Goal: Task Accomplishment & Management: Manage account settings

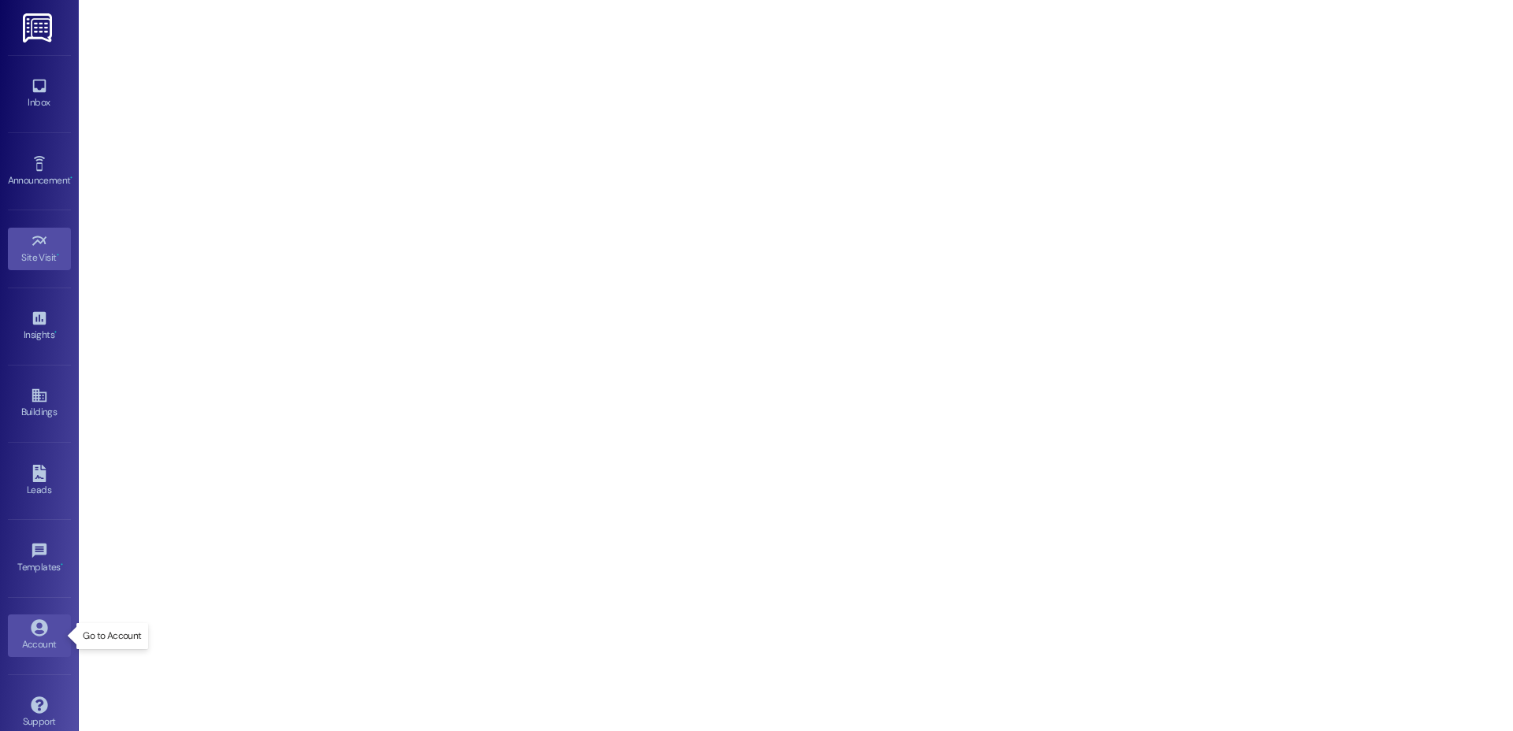
click at [19, 629] on link "Account" at bounding box center [39, 635] width 63 height 43
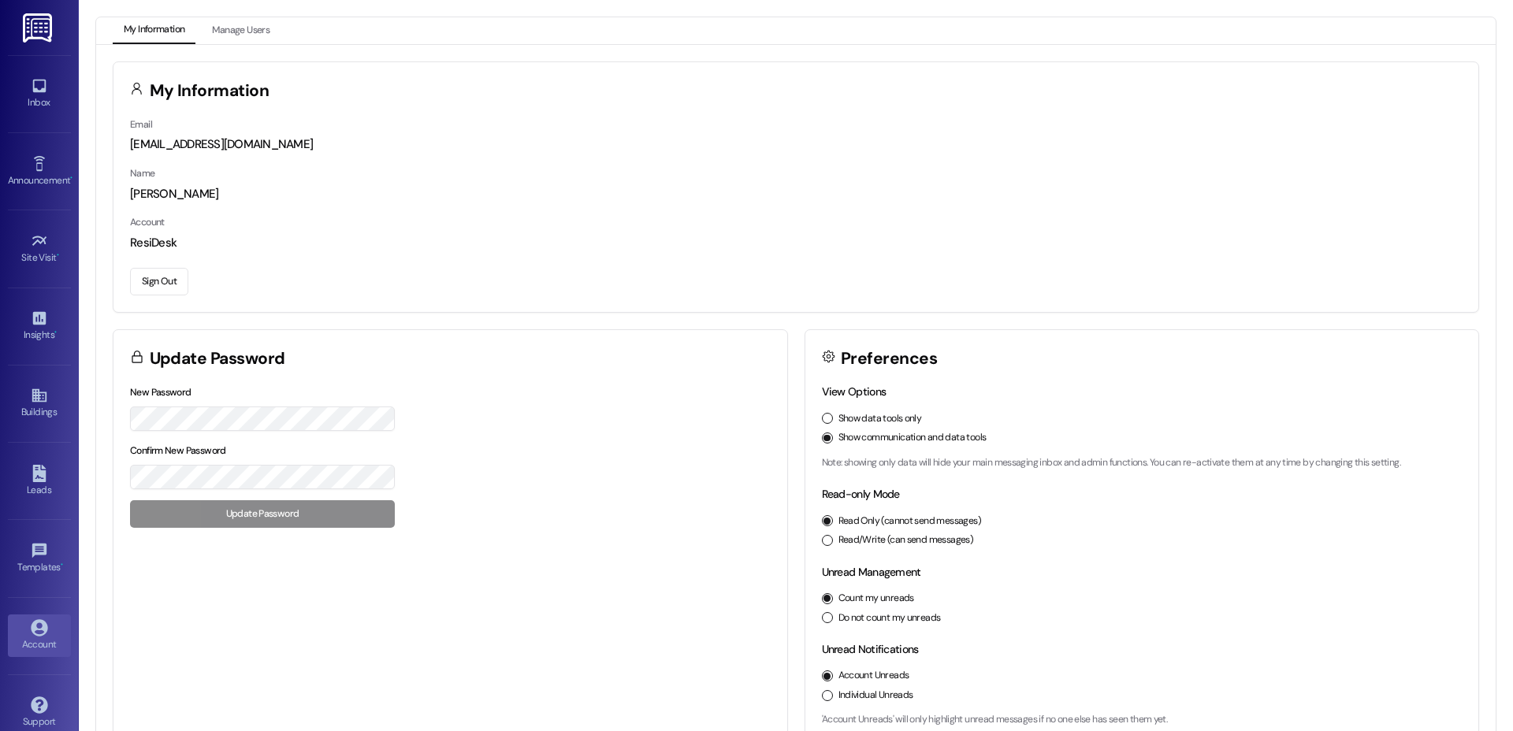
click at [164, 280] on button "Sign Out" at bounding box center [159, 282] width 58 height 28
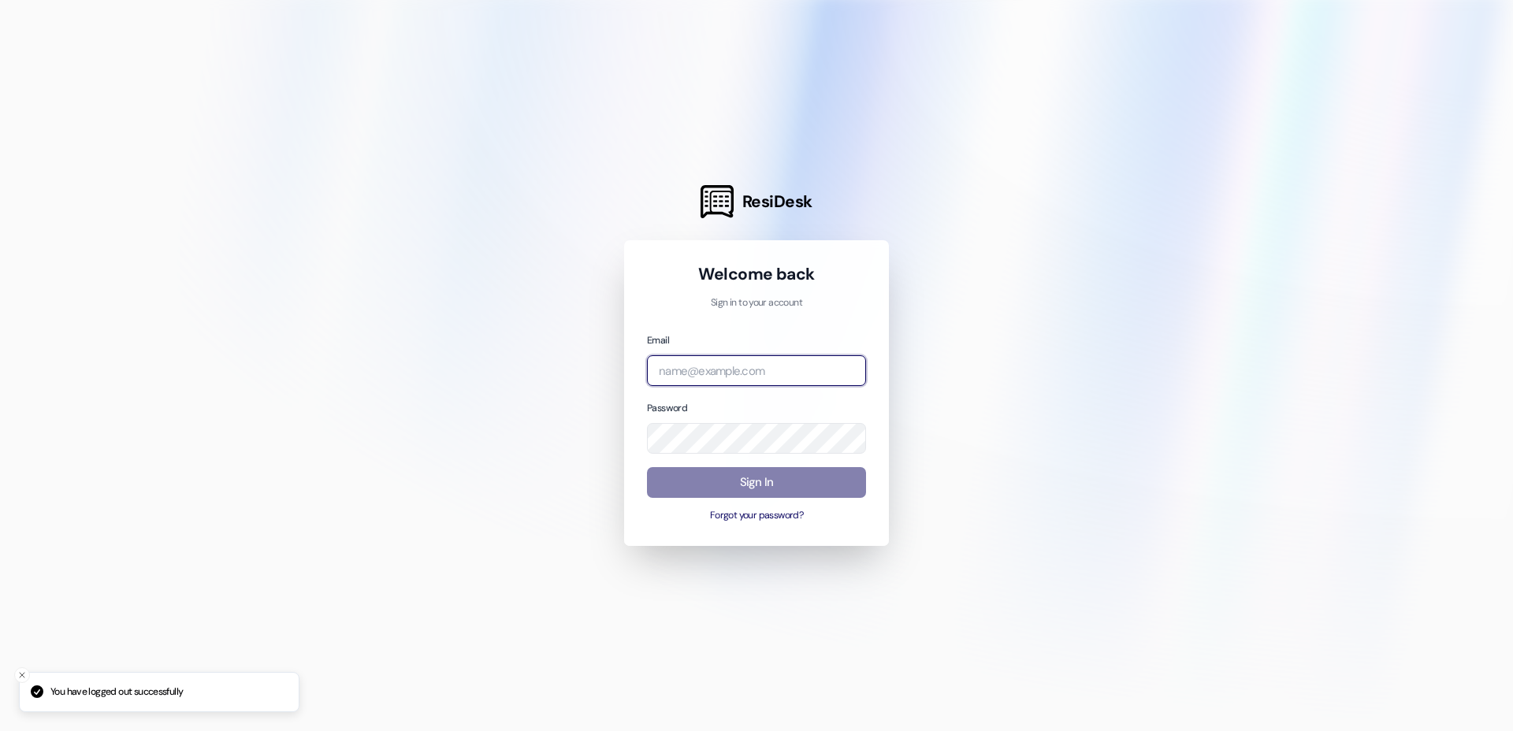
drag, startPoint x: 702, startPoint y: 363, endPoint x: 733, endPoint y: 379, distance: 35.2
click at [704, 365] on input "email" at bounding box center [756, 370] width 219 height 31
click at [0, 730] on com-1password-button at bounding box center [0, 731] width 0 height 0
click at [707, 362] on input "email" at bounding box center [756, 370] width 219 height 31
type input "b"
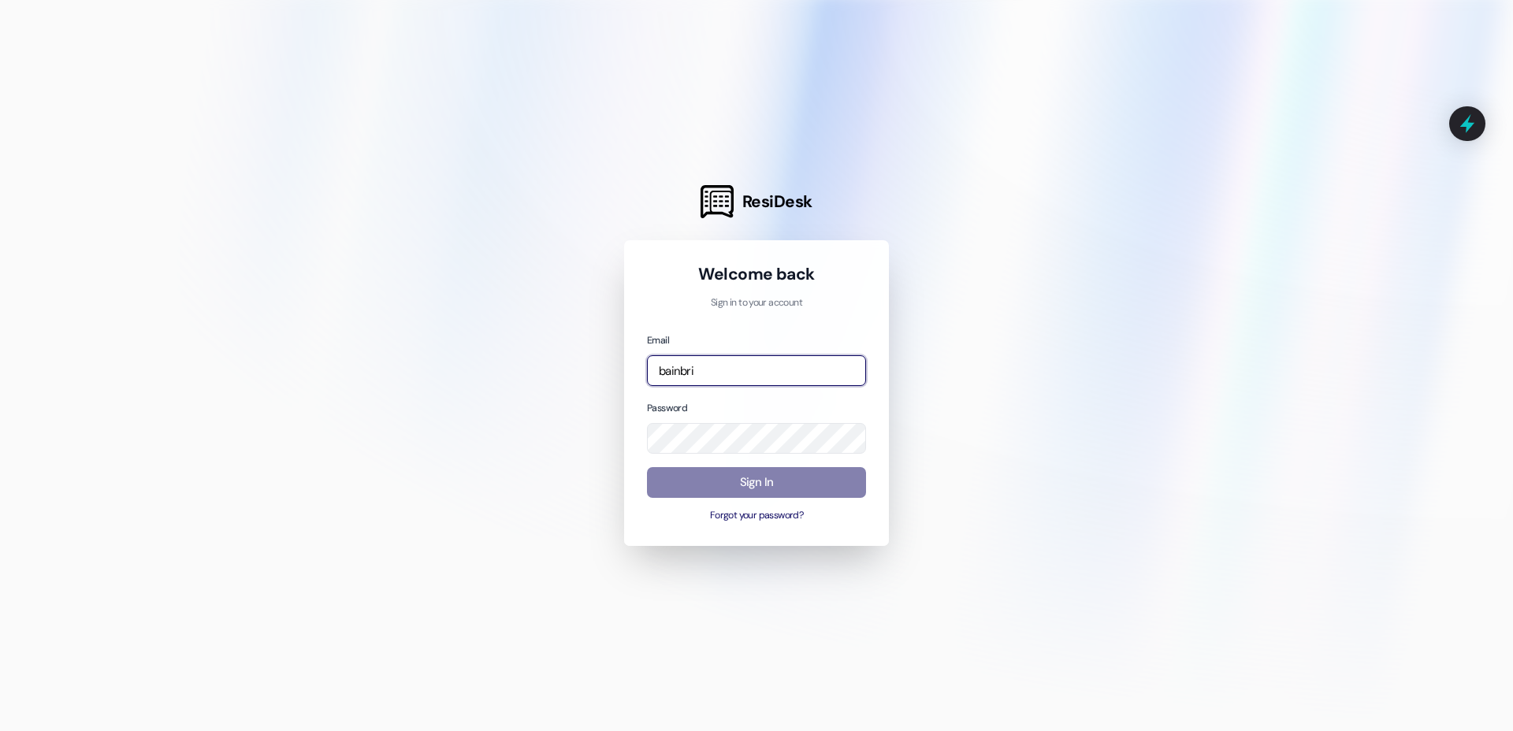
drag, startPoint x: 724, startPoint y: 373, endPoint x: 588, endPoint y: 355, distance: 137.5
click at [588, 355] on div "ResiDesk Welcome back Sign in to your account Email bainbri Password Sign In Fo…" at bounding box center [756, 365] width 1513 height 731
type input "[EMAIL_ADDRESS][DOMAIN_NAME]"
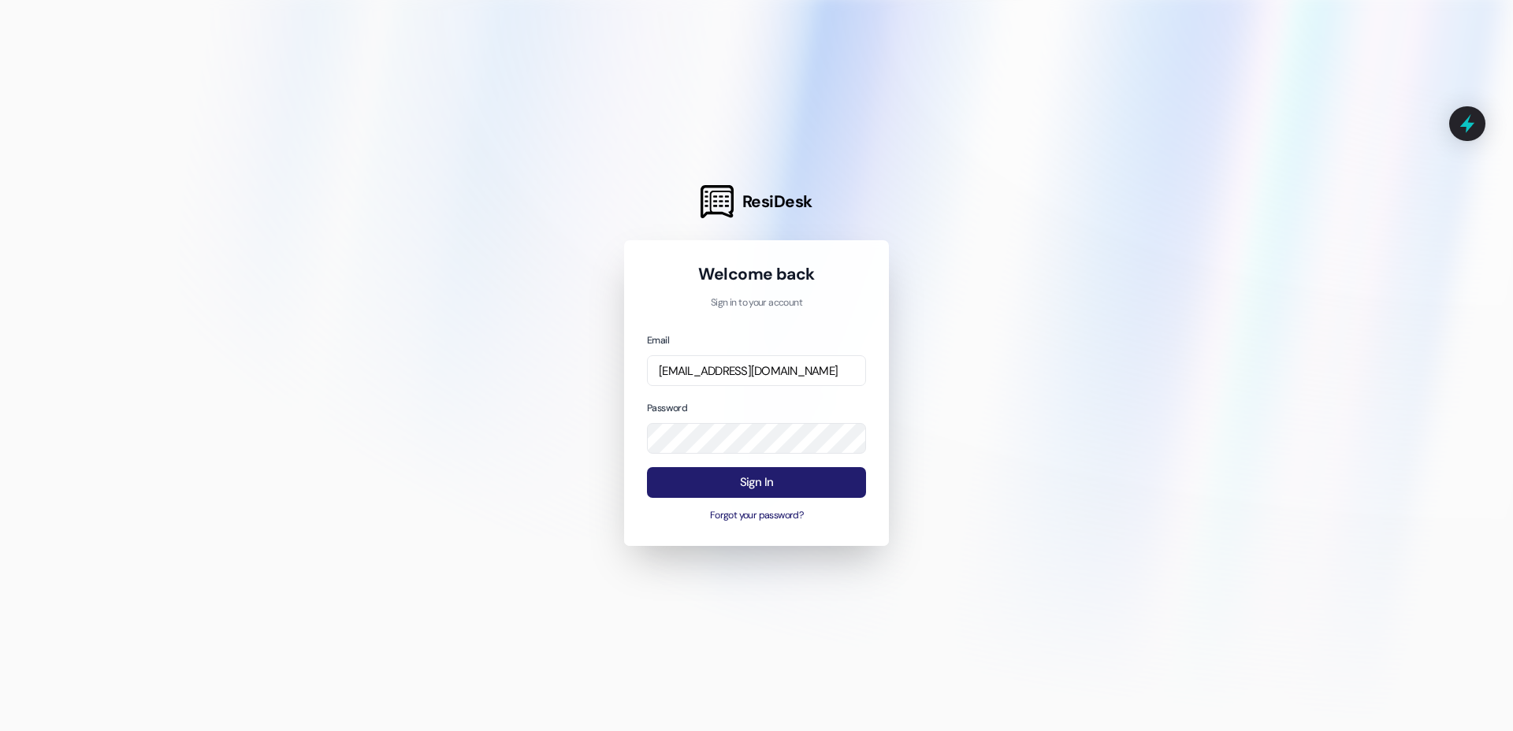
click at [723, 485] on button "Sign In" at bounding box center [756, 482] width 219 height 31
